Goal: Information Seeking & Learning: Learn about a topic

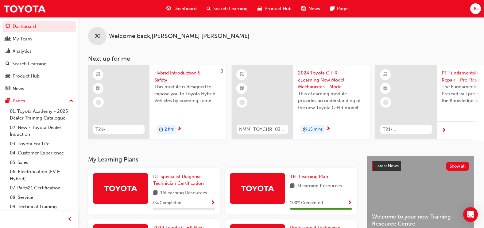
click at [227, 11] on span "Search Learning" at bounding box center [230, 8] width 34 height 7
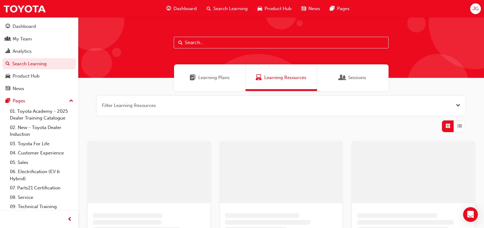
click at [211, 45] on input "text" at bounding box center [281, 43] width 215 height 12
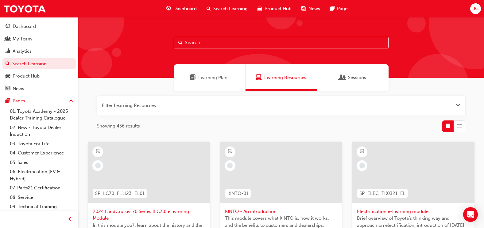
paste input "T21-PTEV_FS_EXAM"
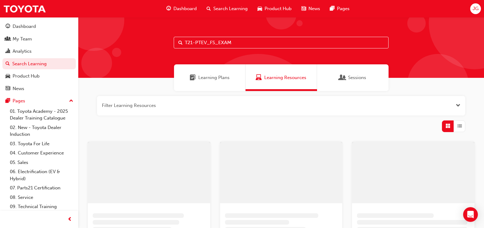
type input "T21-PTEV_FS_EXAM"
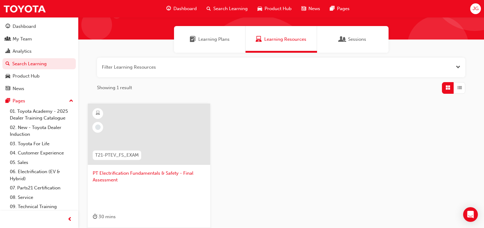
scroll to position [61, 0]
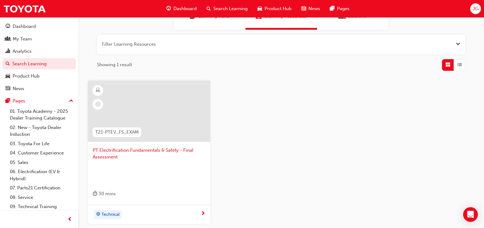
click at [135, 152] on span "PT Electrification Fundamentals & Safety - Final Assessment" at bounding box center [149, 154] width 113 height 14
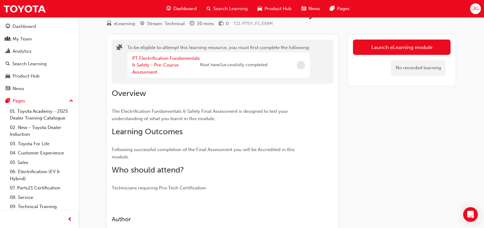
scroll to position [31, 0]
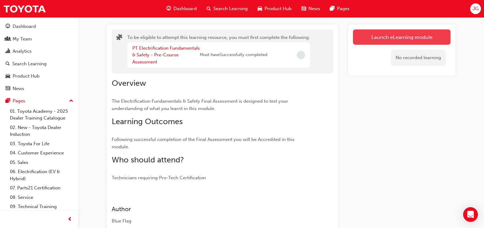
click at [383, 38] on button "Launch eLearning module" at bounding box center [402, 36] width 98 height 15
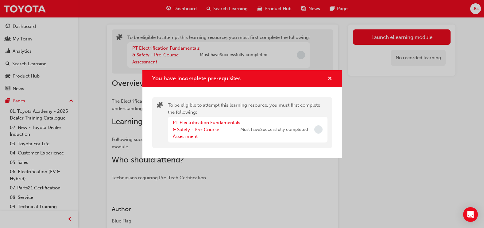
click at [331, 77] on span "cross-icon" at bounding box center [330, 79] width 5 height 6
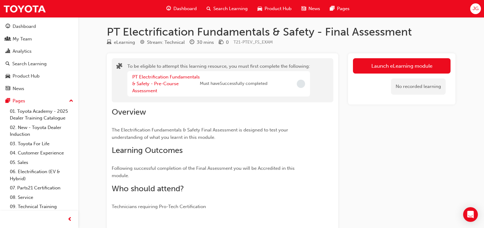
scroll to position [0, 0]
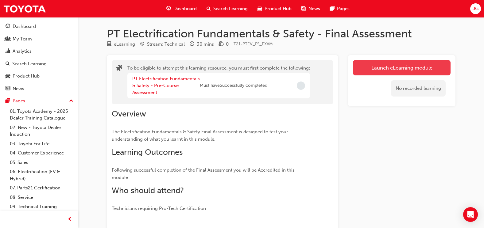
click at [371, 68] on button "Launch eLearning module" at bounding box center [402, 67] width 98 height 15
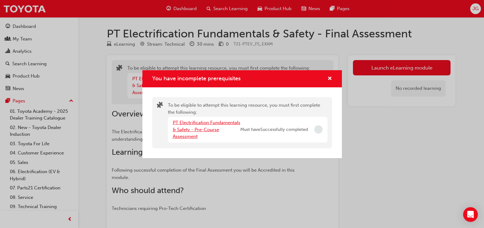
click at [192, 130] on link "PT Electrification Fundamentals & Safety - Pre-Course Assessment" at bounding box center [207, 129] width 68 height 19
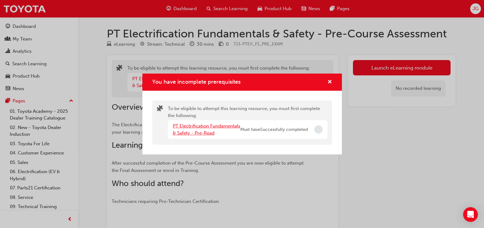
click at [197, 126] on link "PT Electrification Fundamentals & Safety - Pre-Read" at bounding box center [207, 129] width 68 height 13
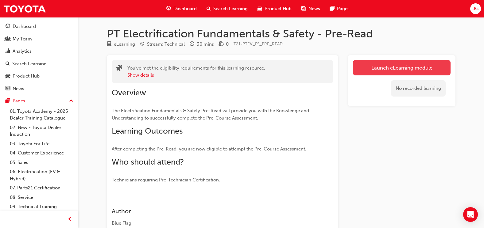
click at [388, 69] on link "Launch eLearning module" at bounding box center [402, 67] width 98 height 15
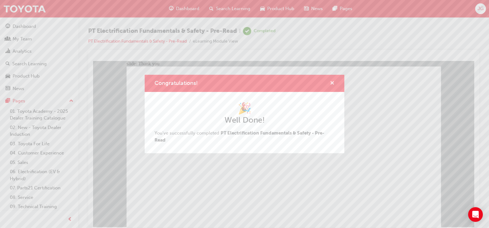
click at [331, 84] on span "cross-icon" at bounding box center [332, 84] width 5 height 6
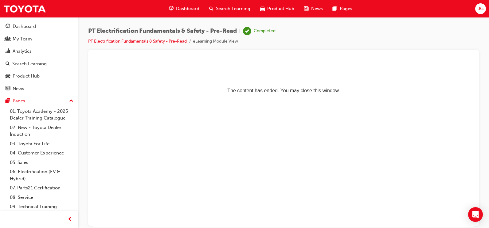
click at [240, 12] on span "Search Learning" at bounding box center [233, 8] width 34 height 7
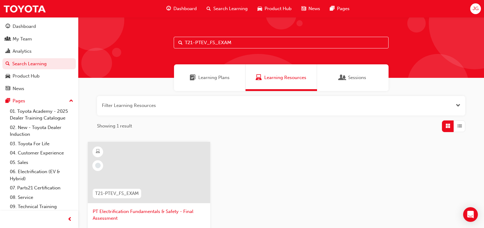
drag, startPoint x: 248, startPoint y: 38, endPoint x: 90, endPoint y: 75, distance: 161.3
click at [91, 74] on div "T21-PTEV_FS_EXAM Learning Plans Learning Resources Sessions Filter Learning Res…" at bounding box center [281, 173] width 406 height 313
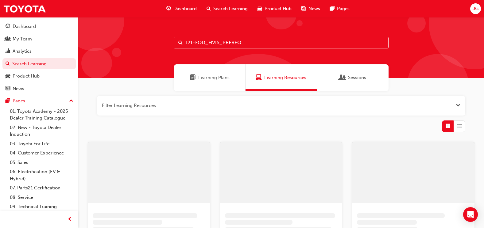
type input "T21-FOD_HVIS_PREREQ"
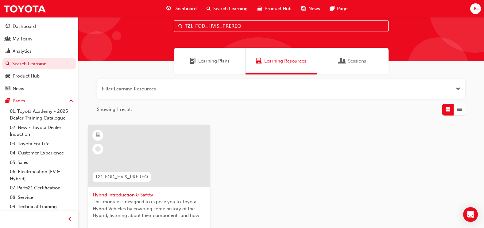
scroll to position [61, 0]
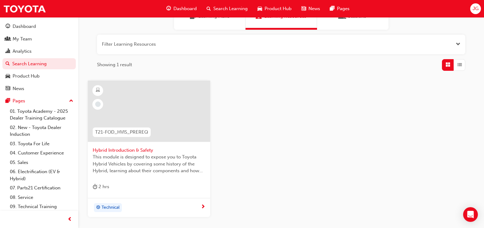
click at [138, 150] on span "Hybrid Introduction & Safety" at bounding box center [149, 150] width 113 height 7
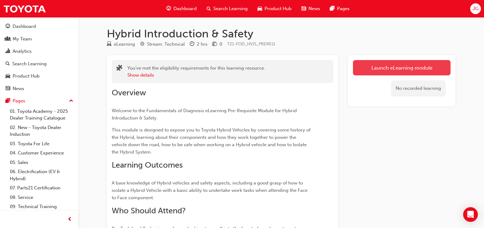
click at [402, 67] on link "Launch eLearning module" at bounding box center [402, 67] width 98 height 15
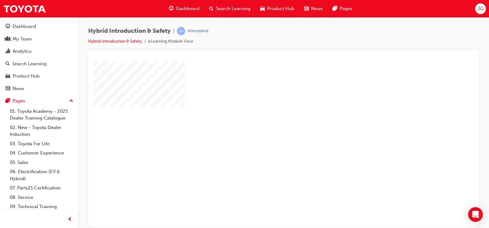
click at [266, 126] on div "play" at bounding box center [266, 126] width 0 height 0
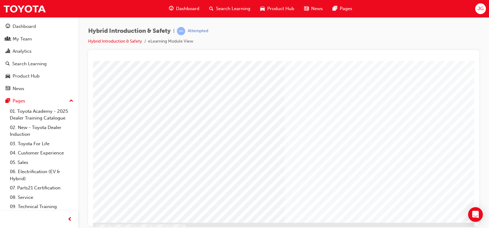
scroll to position [61, 0]
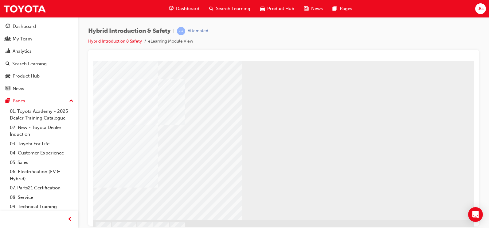
scroll to position [0, 0]
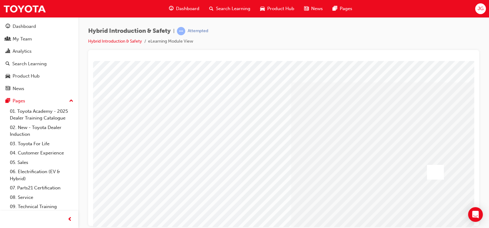
scroll to position [0, 0]
click at [428, 177] on div at bounding box center [435, 181] width 17 height 15
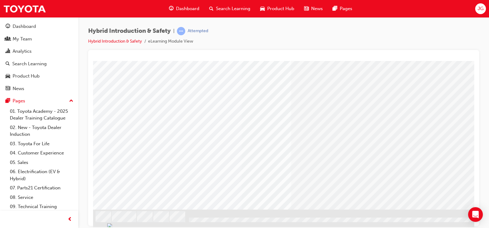
scroll to position [73, 0]
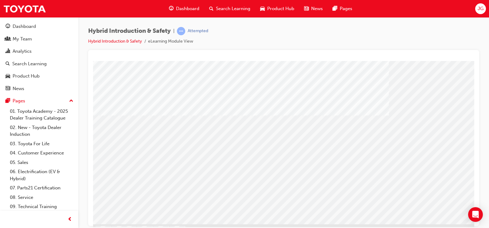
scroll to position [61, 0]
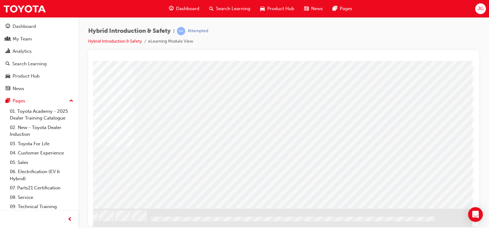
scroll to position [73, 41]
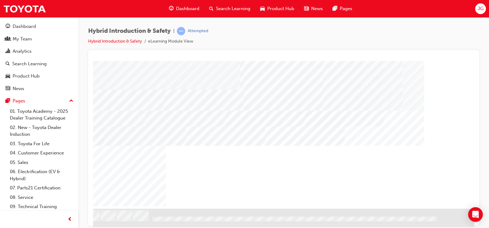
scroll to position [0, 0]
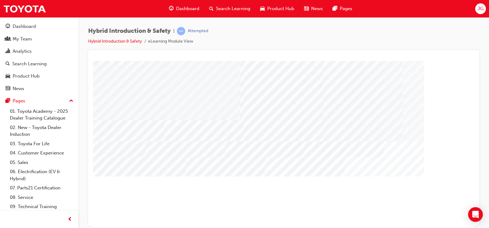
scroll to position [42, 41]
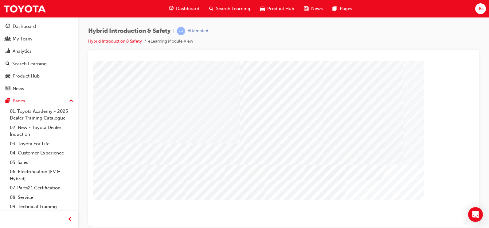
scroll to position [12, 41]
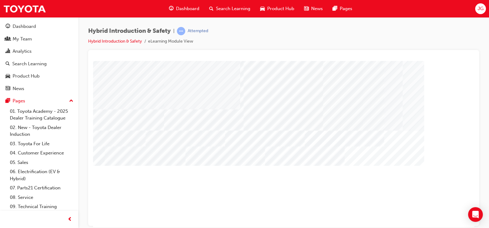
scroll to position [42, 41]
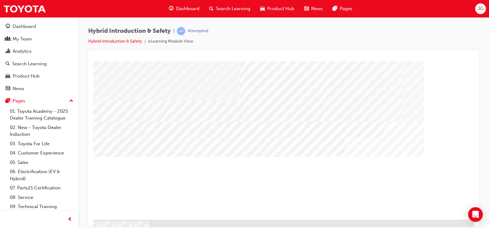
scroll to position [73, 41]
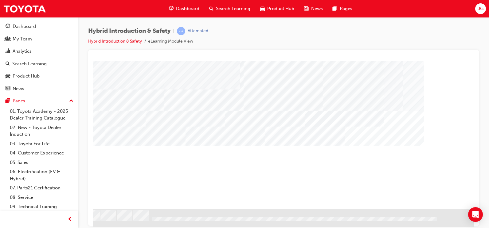
click at [95, 220] on div "NEXT Trigger this button to go to the next slide" at bounding box center [76, 225] width 39 height 11
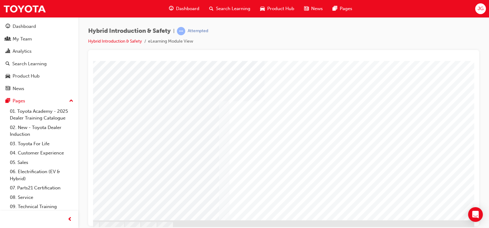
scroll to position [61, 23]
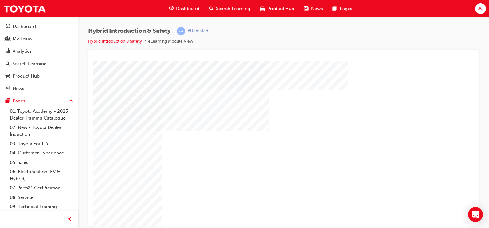
click at [360, 103] on div "Play" at bounding box center [361, 103] width 180 height 0
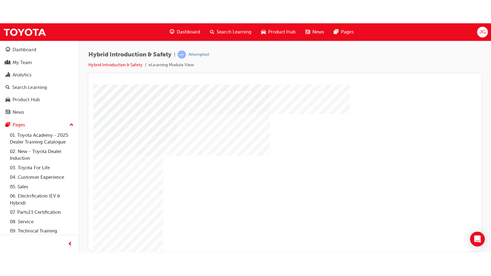
scroll to position [0, 0]
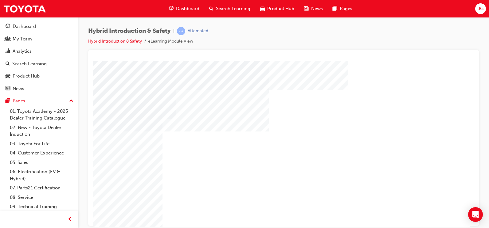
click at [363, 195] on div "Video" at bounding box center [361, 154] width 180 height 102
click at [335, 103] on div "Video" at bounding box center [314, 103] width 86 height 0
click at [446, 103] on div "Full Screen" at bounding box center [361, 103] width 180 height 0
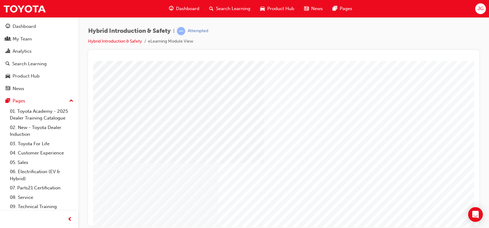
scroll to position [61, 24]
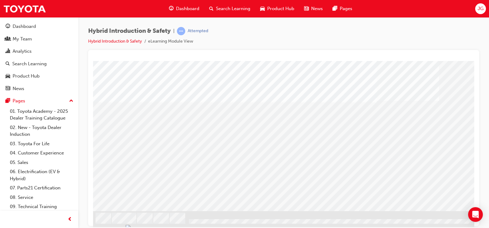
scroll to position [73, 0]
